Goal: Information Seeking & Learning: Learn about a topic

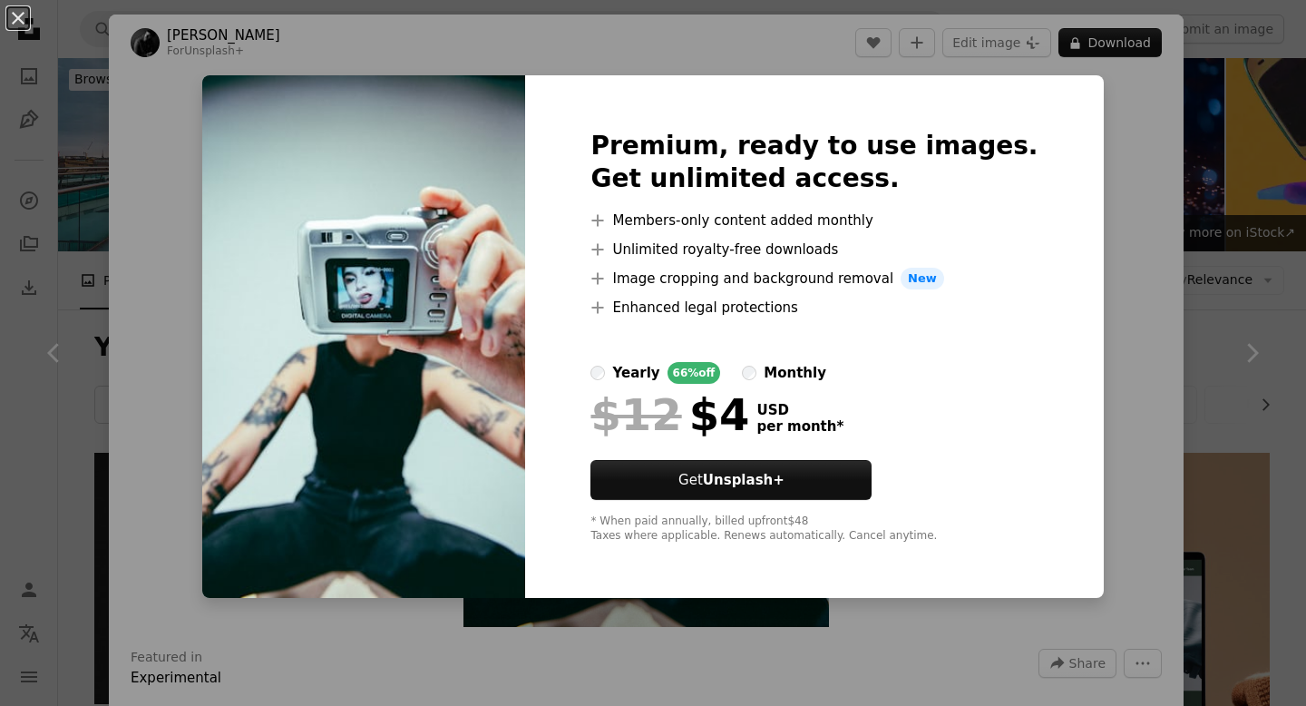
scroll to position [1392, 0]
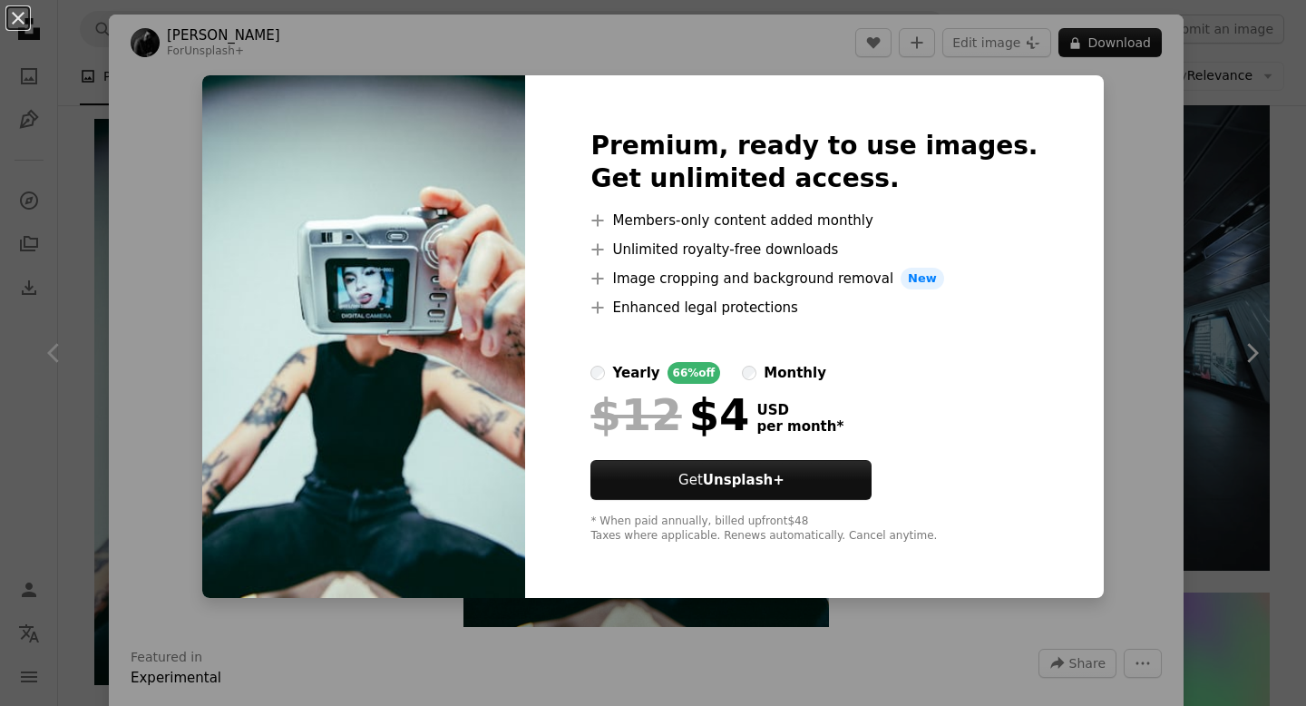
click at [1152, 162] on div "An X shape Premium, ready to use images. Get unlimited access. A plus sign Memb…" at bounding box center [653, 353] width 1306 height 706
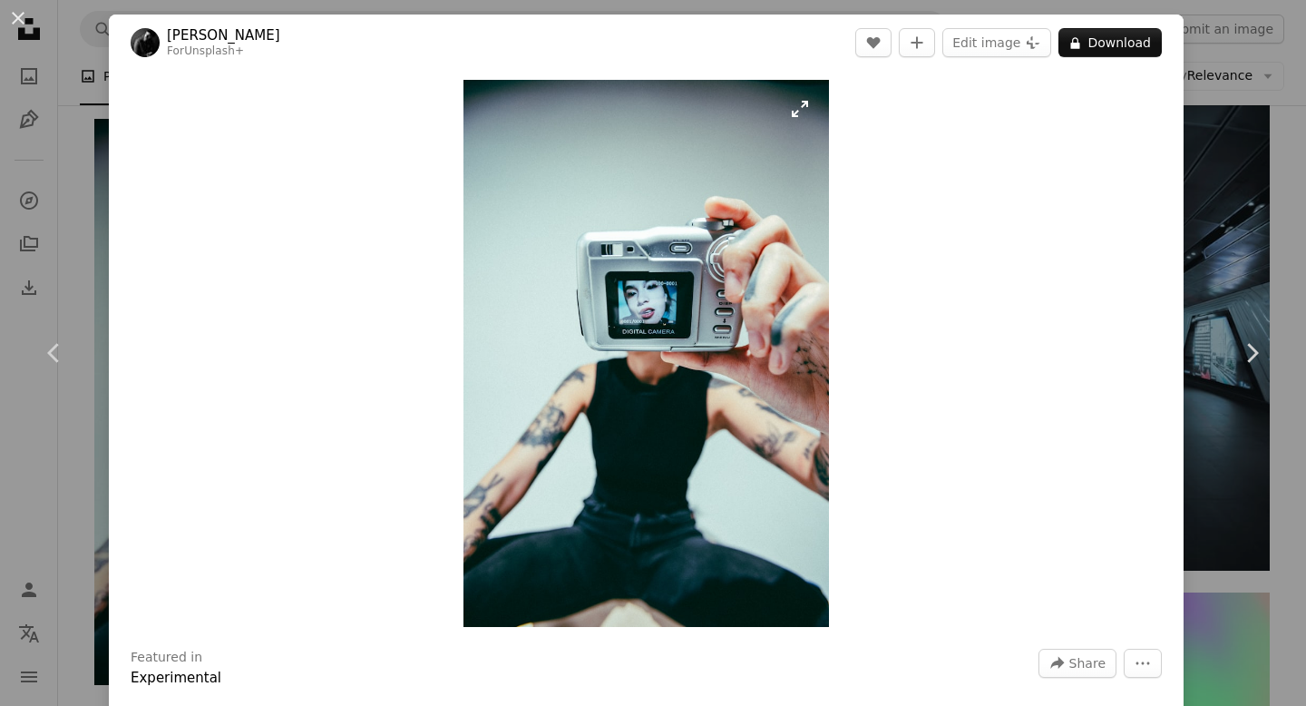
click at [623, 278] on img "Zoom in on this image" at bounding box center [645, 353] width 365 height 547
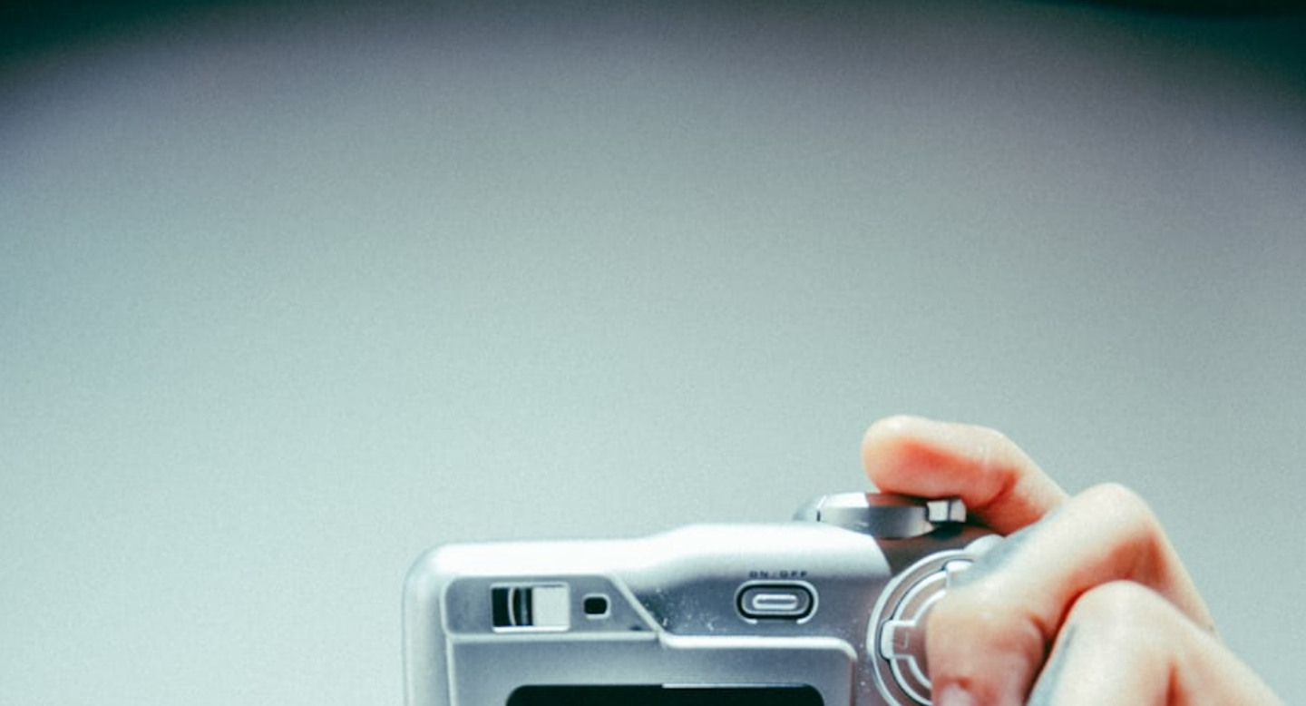
scroll to position [607, 0]
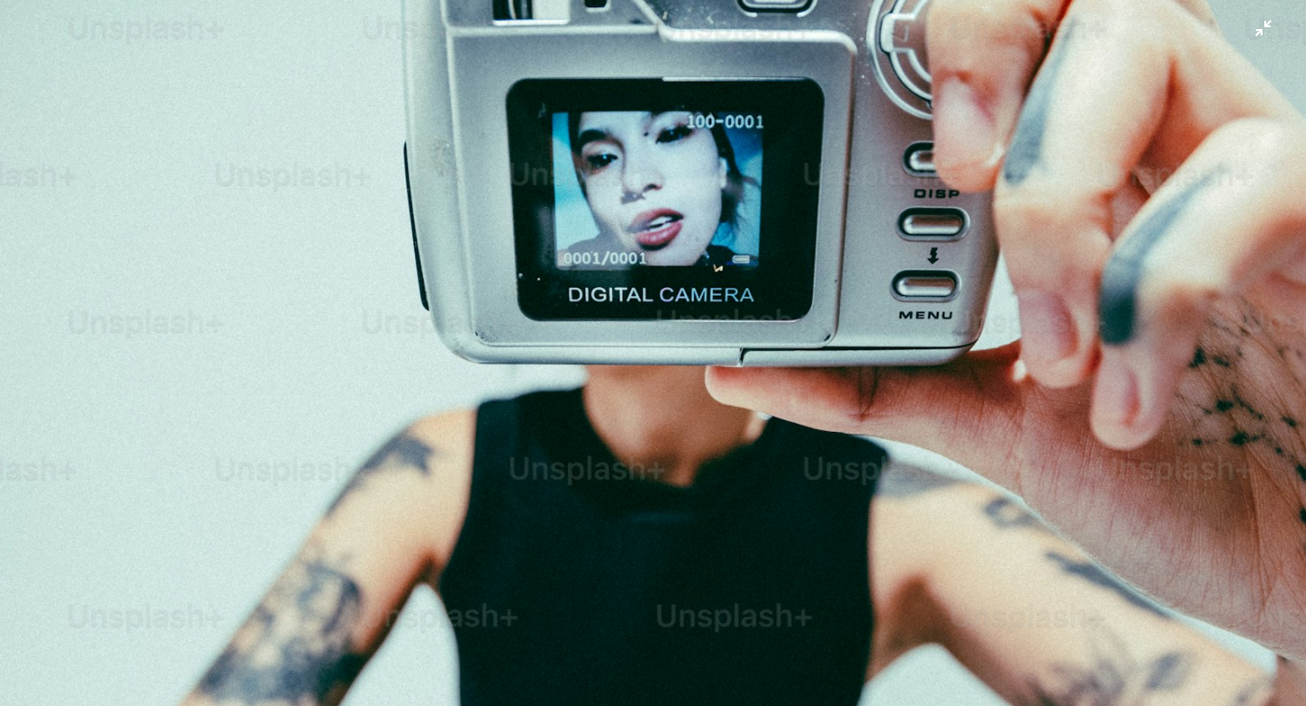
click at [624, 278] on img "Zoom out on this image" at bounding box center [653, 372] width 1308 height 1961
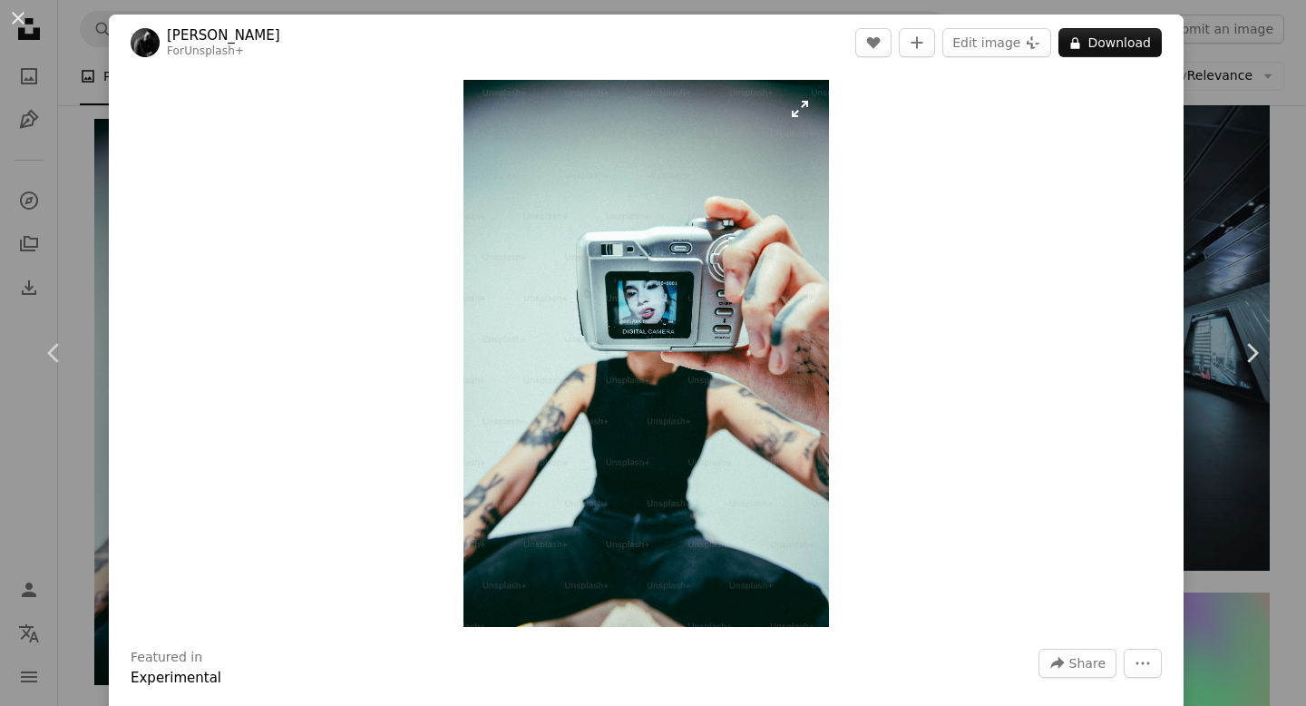
click at [624, 278] on img "Zoom in on this image" at bounding box center [645, 353] width 365 height 547
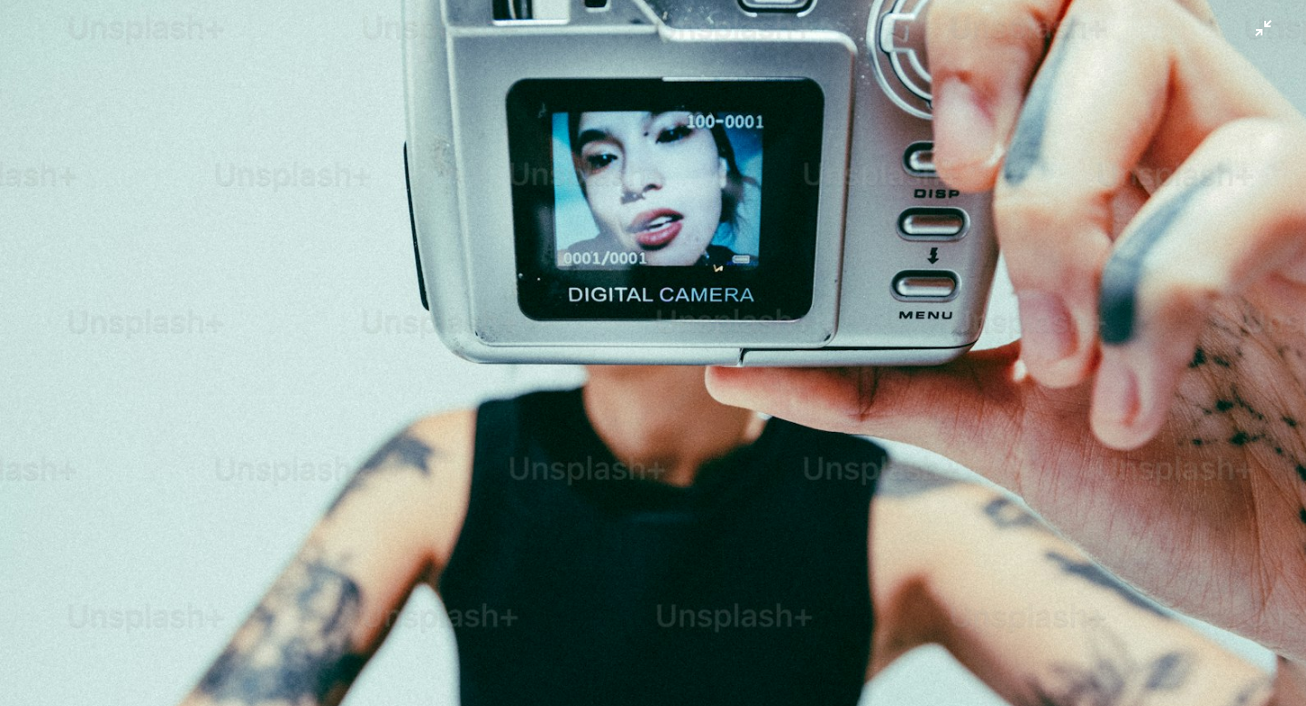
click at [796, 268] on img "Zoom out on this image" at bounding box center [653, 372] width 1308 height 1961
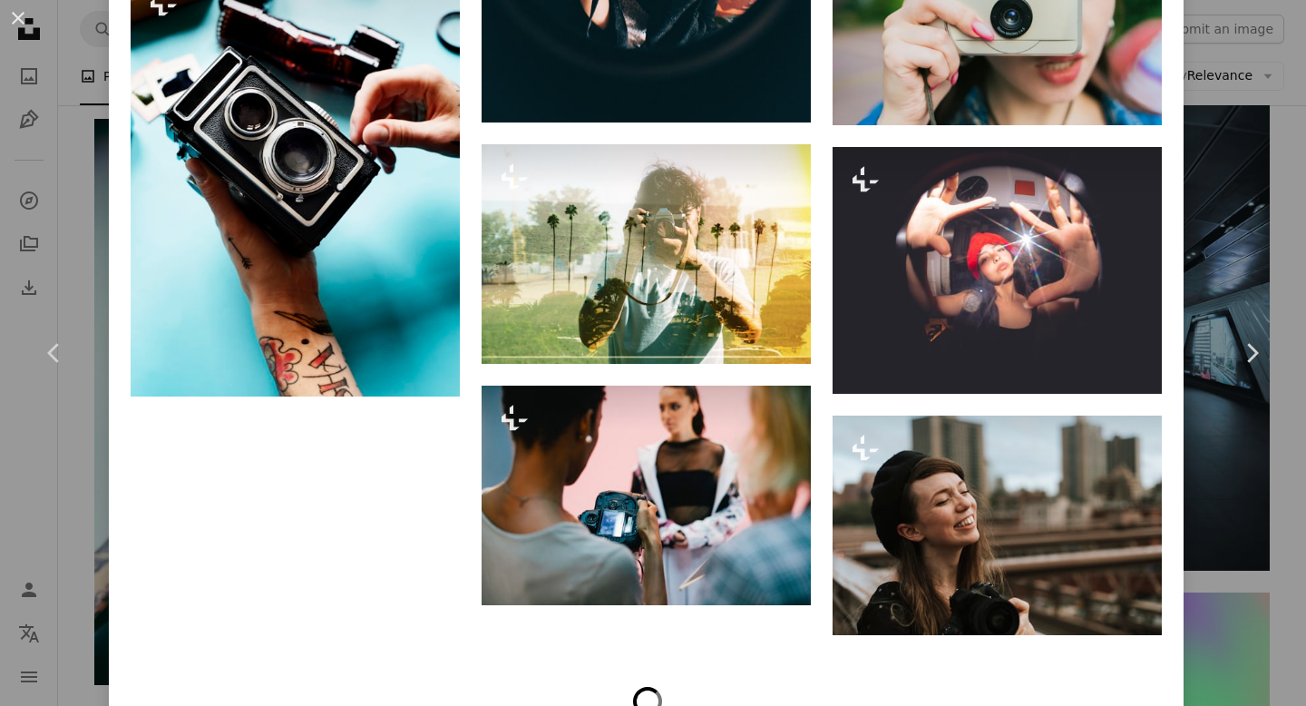
scroll to position [2925, 0]
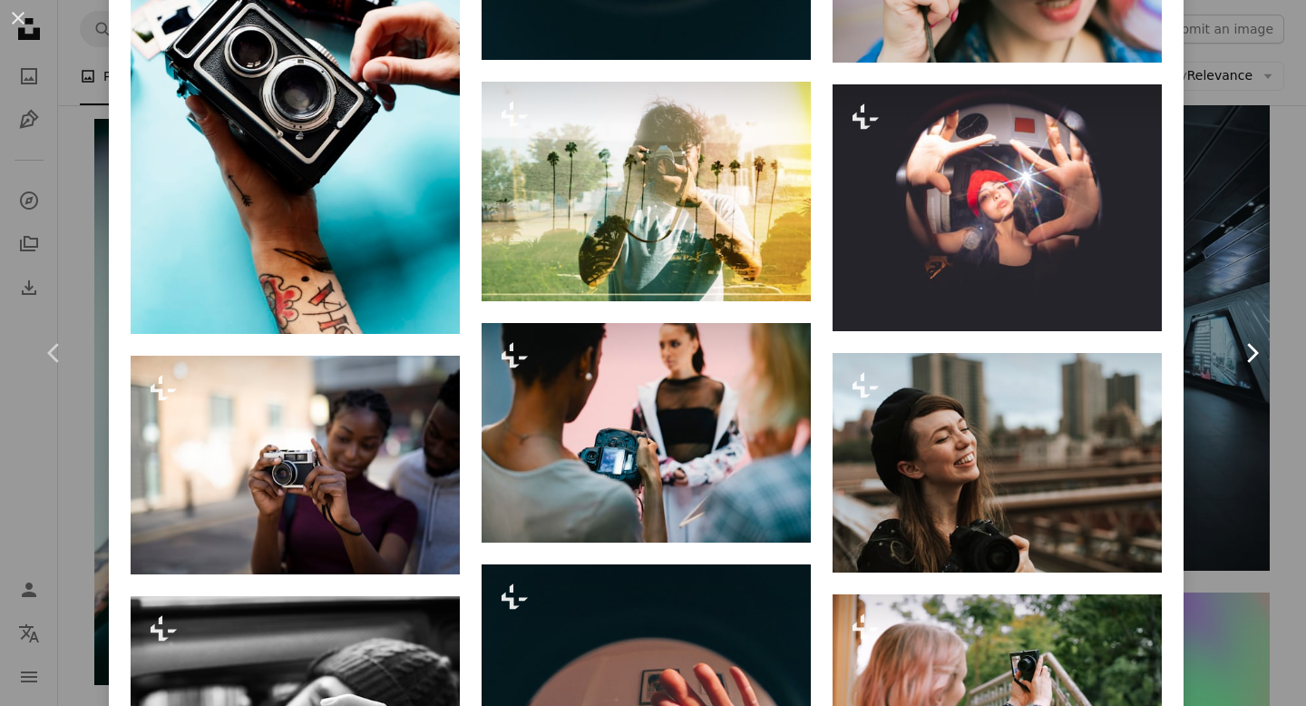
click at [1229, 433] on link "Chevron right" at bounding box center [1251, 353] width 109 height 174
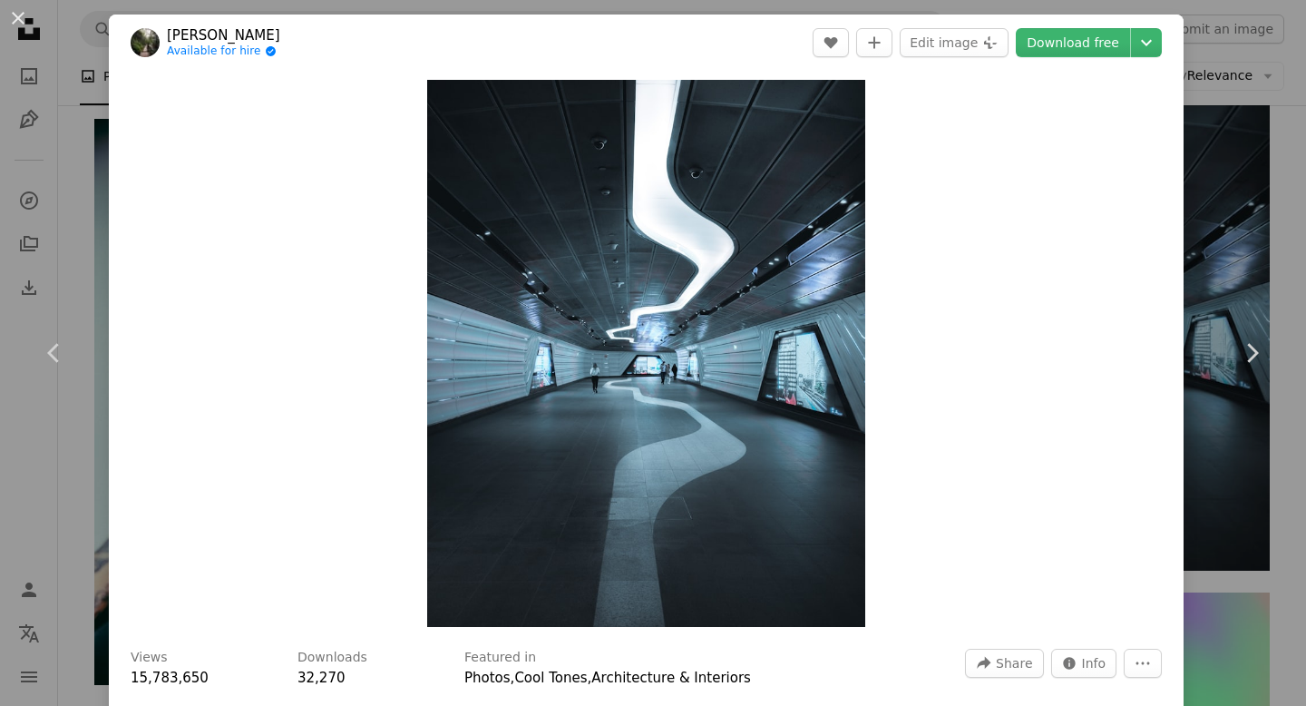
click at [21, 22] on button "An X shape" at bounding box center [18, 18] width 22 height 22
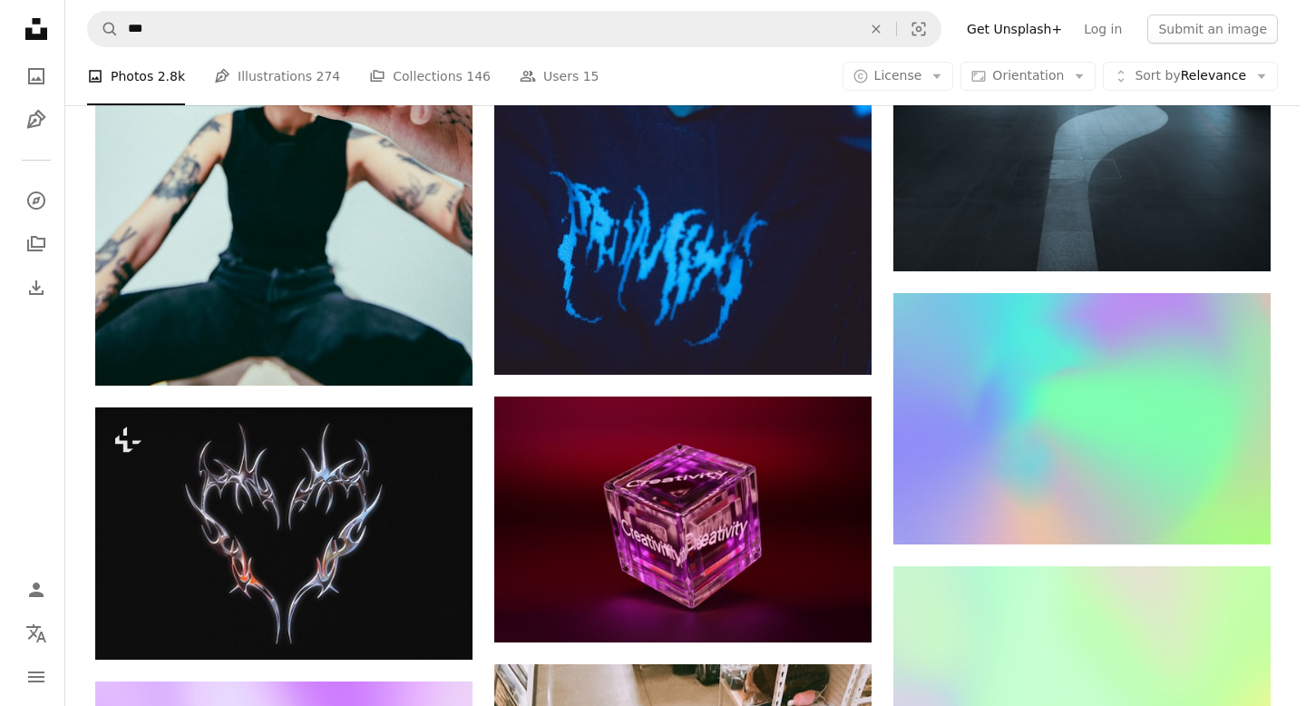
scroll to position [1322, 0]
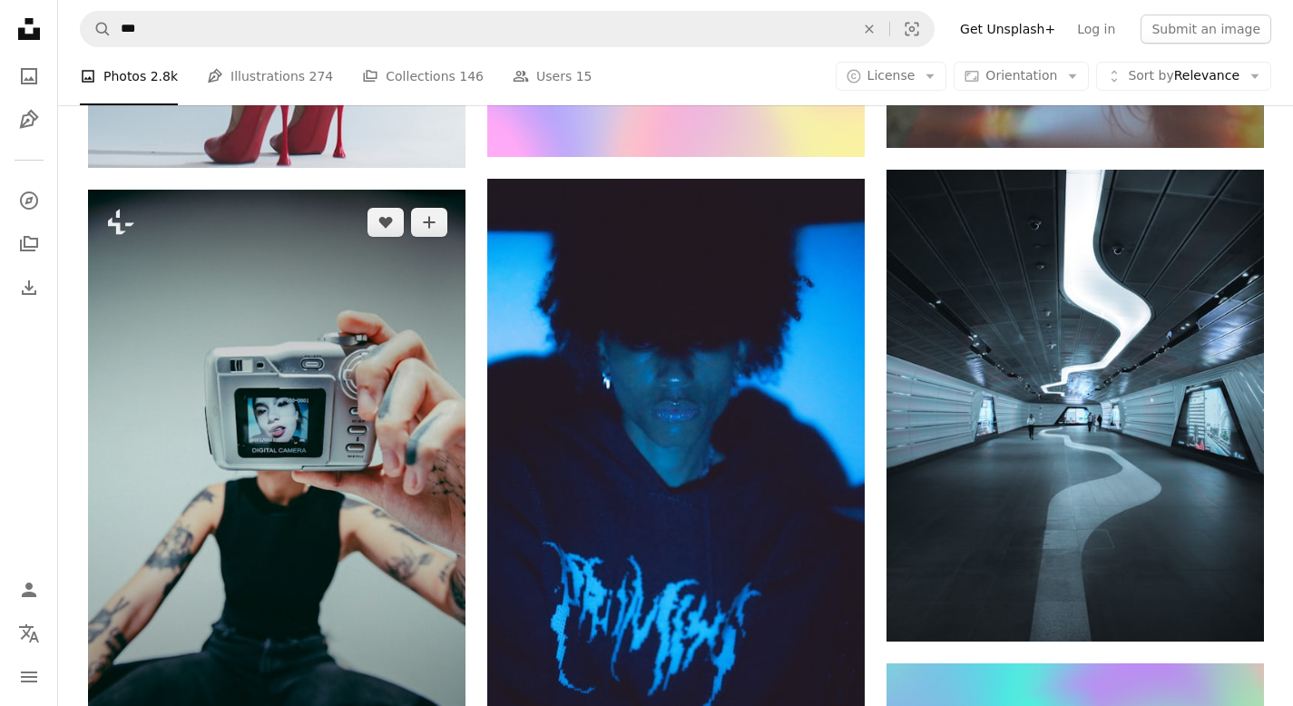
click at [209, 398] on img at bounding box center [276, 473] width 377 height 566
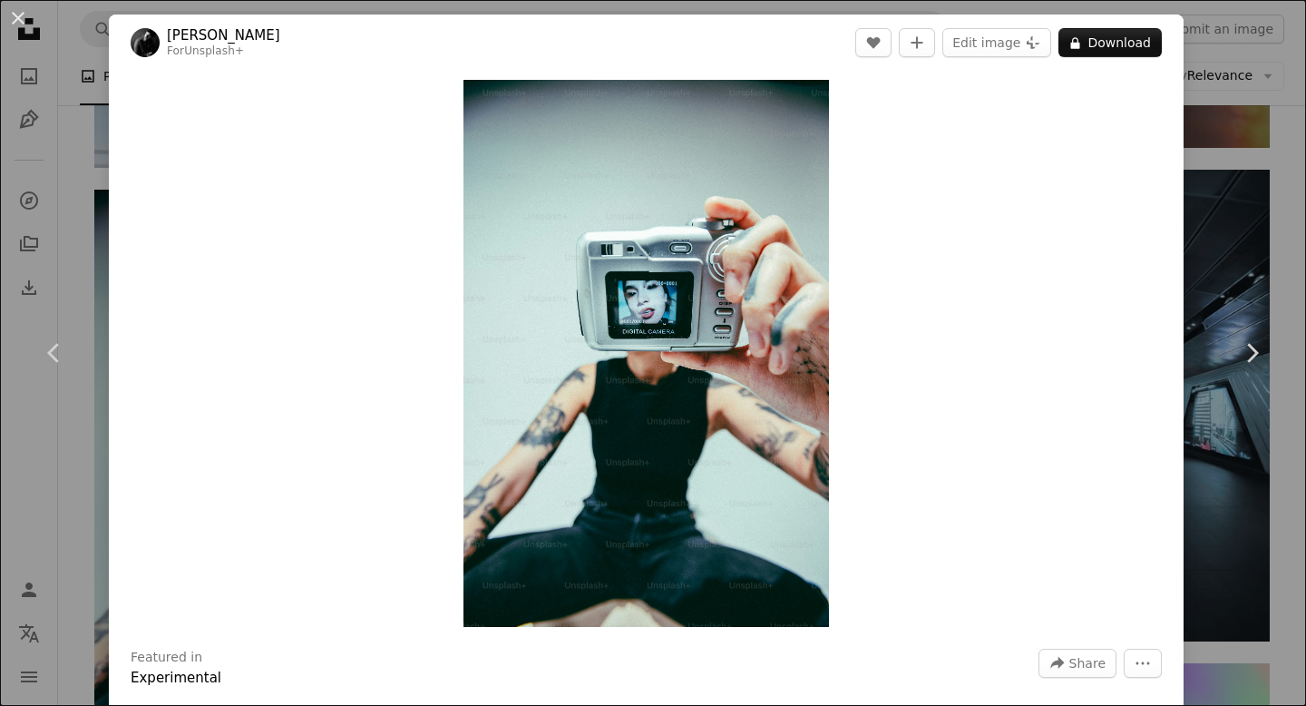
click at [232, 34] on link "[PERSON_NAME]" at bounding box center [223, 35] width 113 height 18
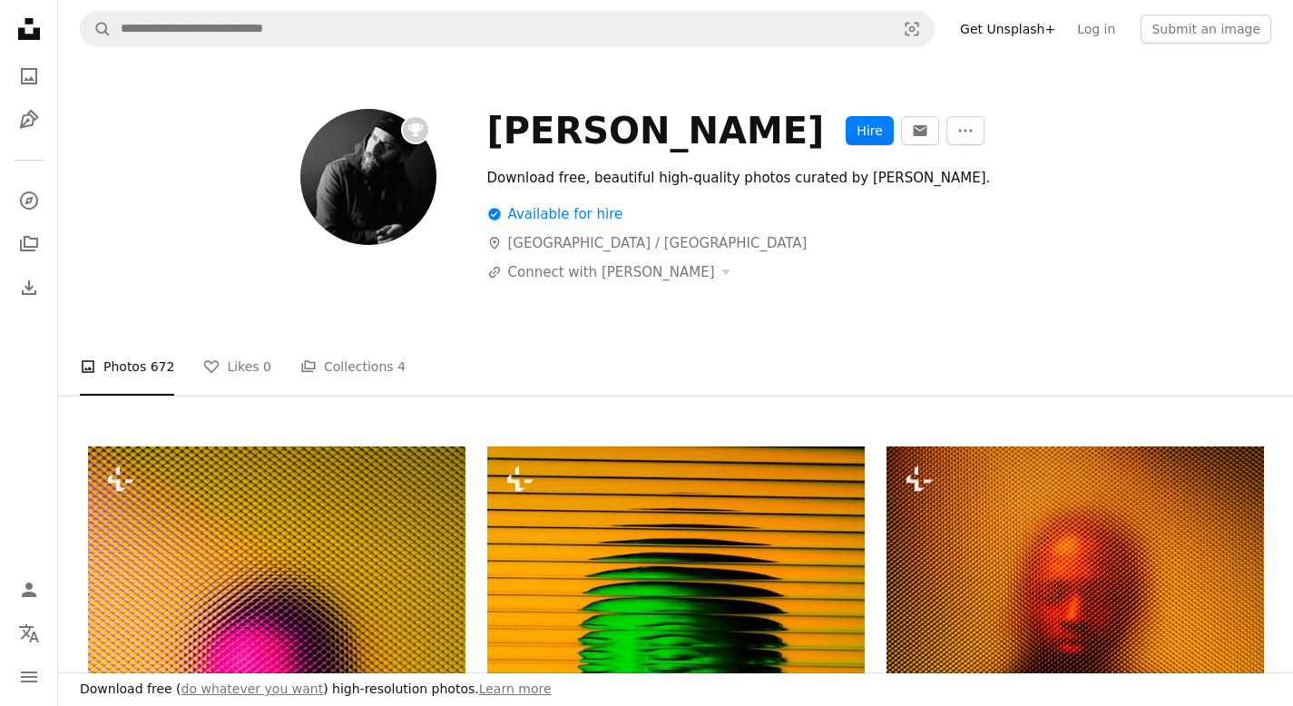
drag, startPoint x: 1273, startPoint y: 102, endPoint x: 1287, endPoint y: 83, distance: 22.7
click at [1273, 101] on div "[PERSON_NAME] Hire An envelope More Actions Download free, beautiful high-quali…" at bounding box center [675, 203] width 1219 height 290
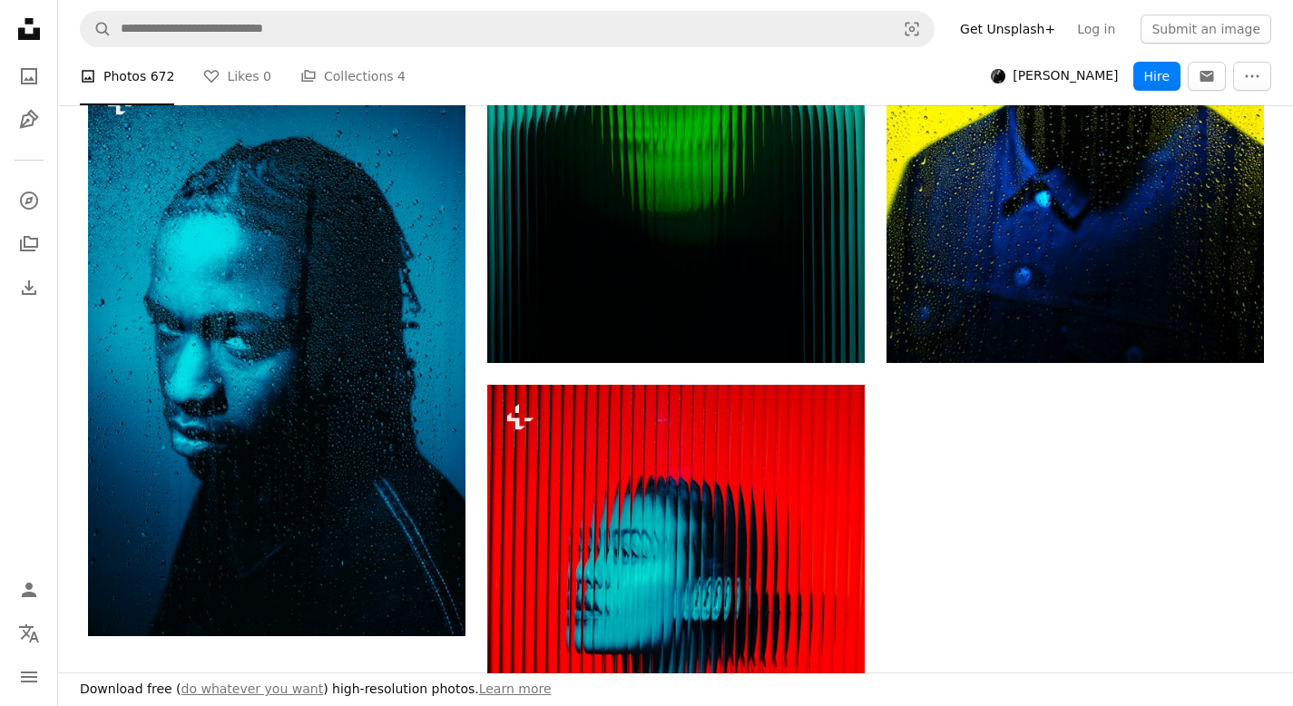
scroll to position [3574, 0]
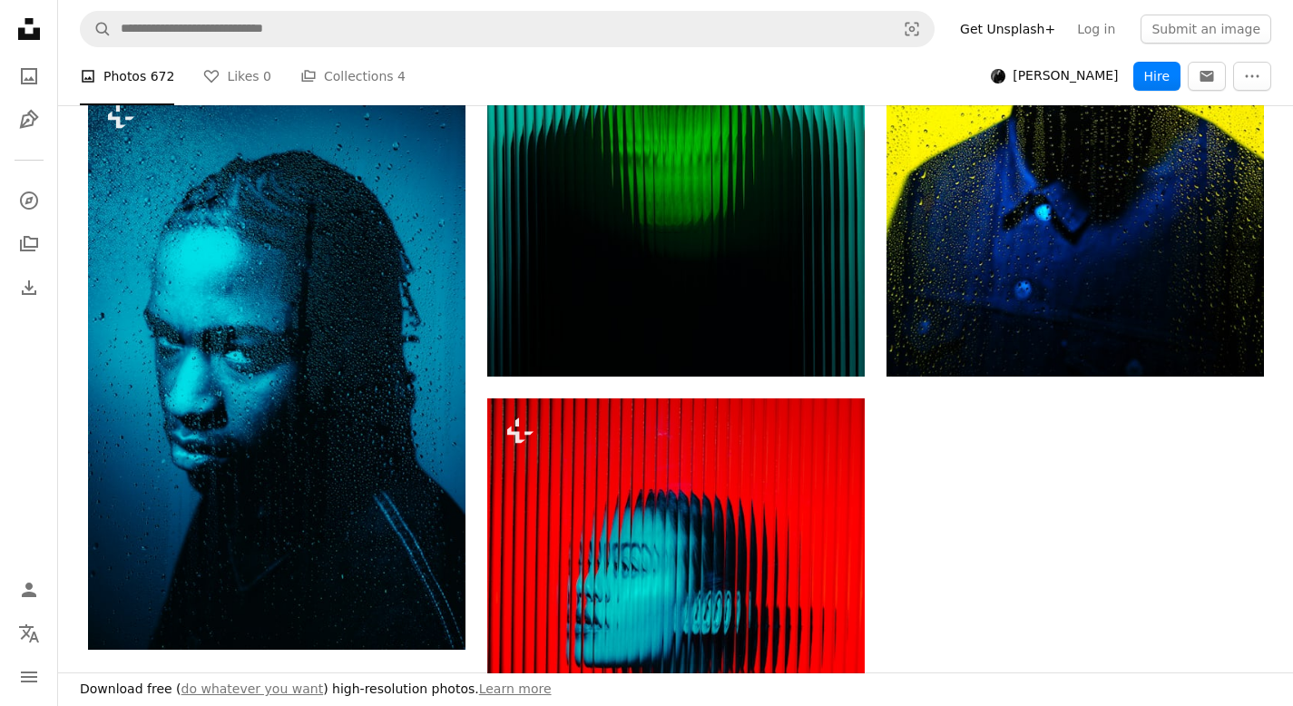
drag, startPoint x: 1305, startPoint y: 50, endPoint x: 1305, endPoint y: 496, distance: 446.3
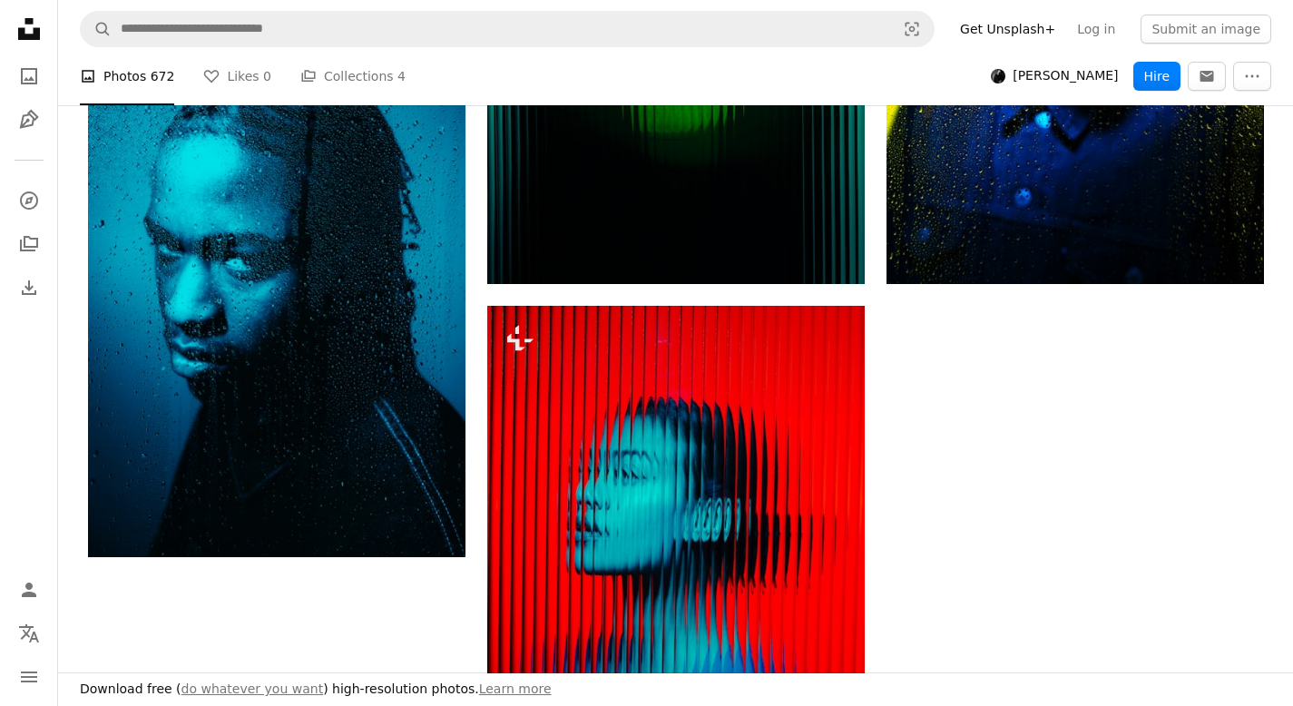
scroll to position [3646, 0]
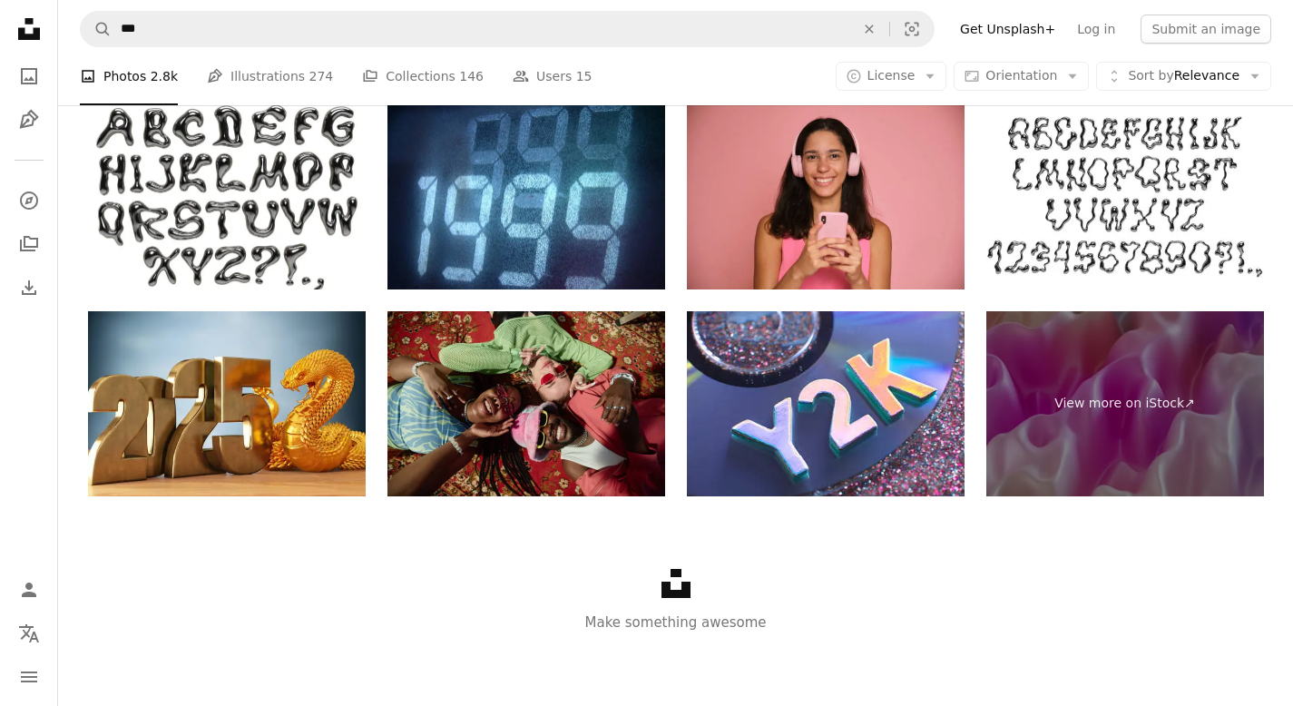
scroll to position [1322, 0]
